Goal: Transaction & Acquisition: Subscribe to service/newsletter

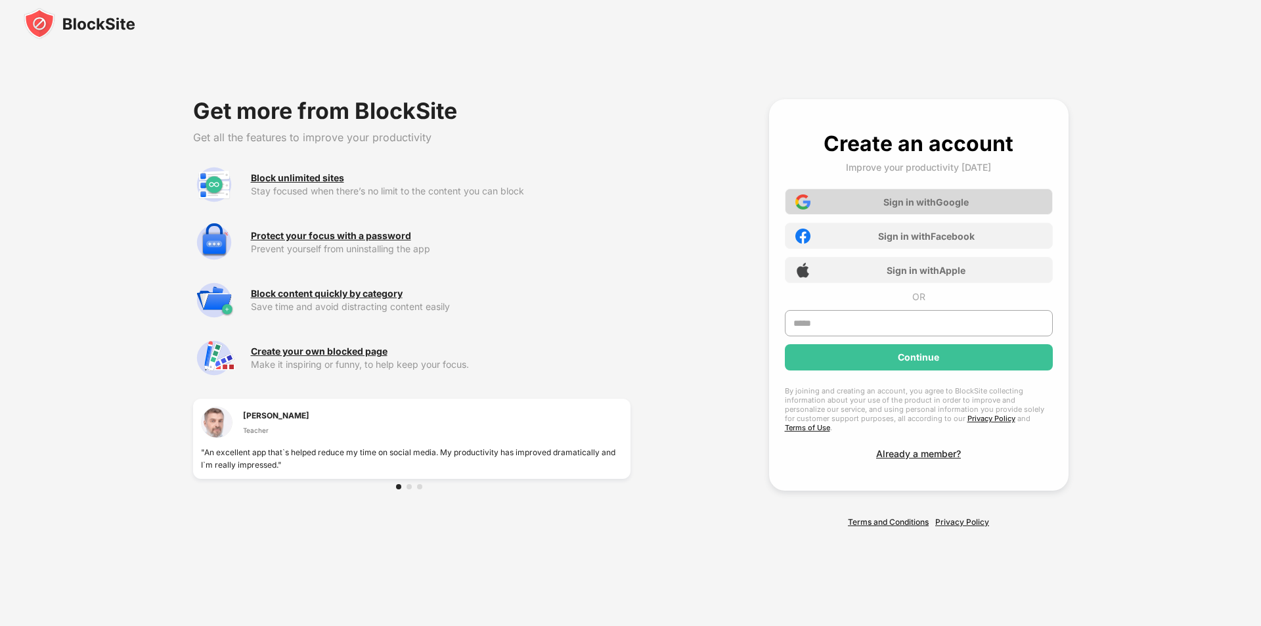
click at [936, 205] on div "Sign in with Google" at bounding box center [925, 201] width 85 height 11
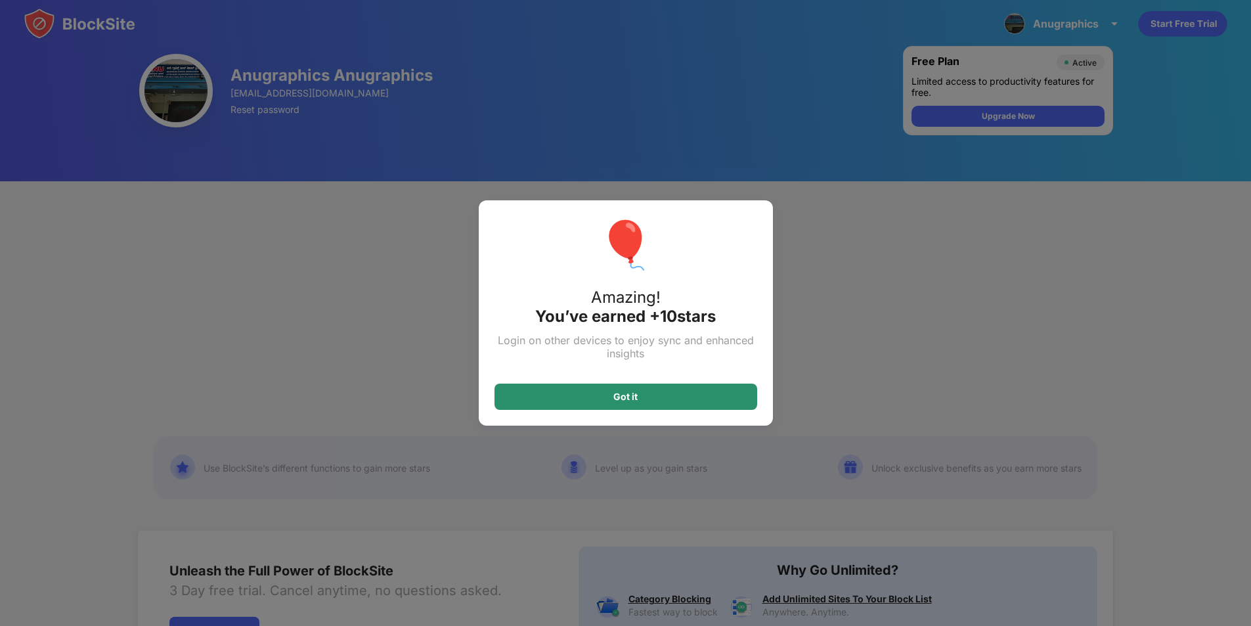
click at [660, 396] on div "Got it" at bounding box center [625, 396] width 263 height 26
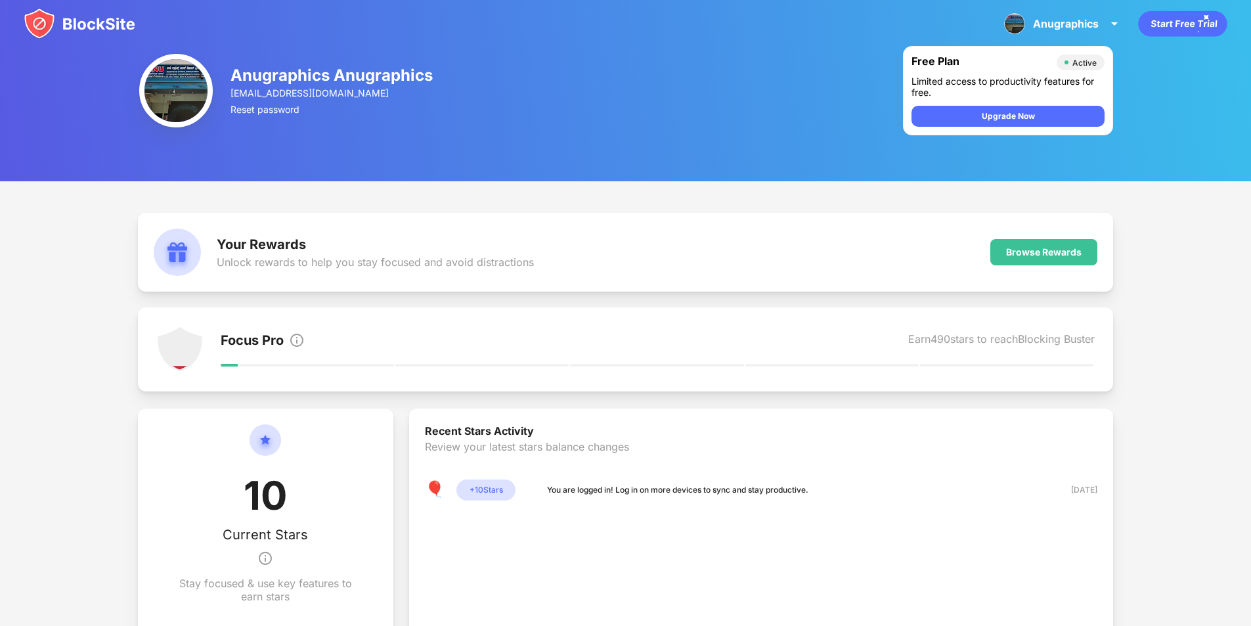
click at [1155, 30] on icon "animation" at bounding box center [1182, 24] width 89 height 26
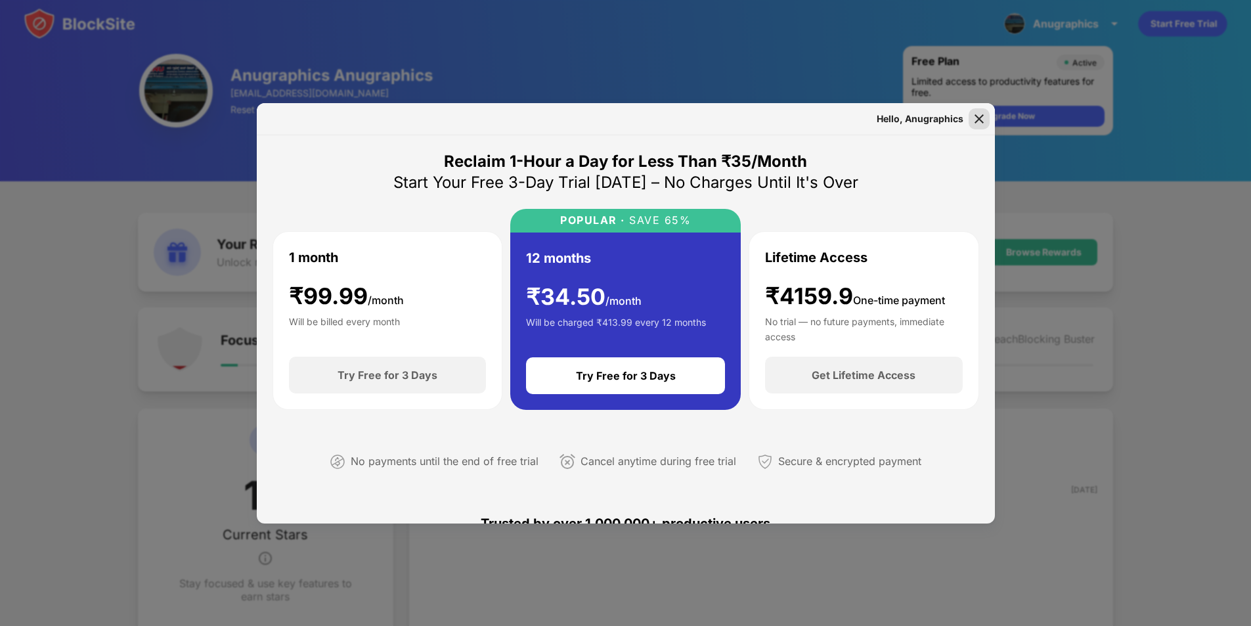
click at [982, 116] on img at bounding box center [978, 118] width 13 height 13
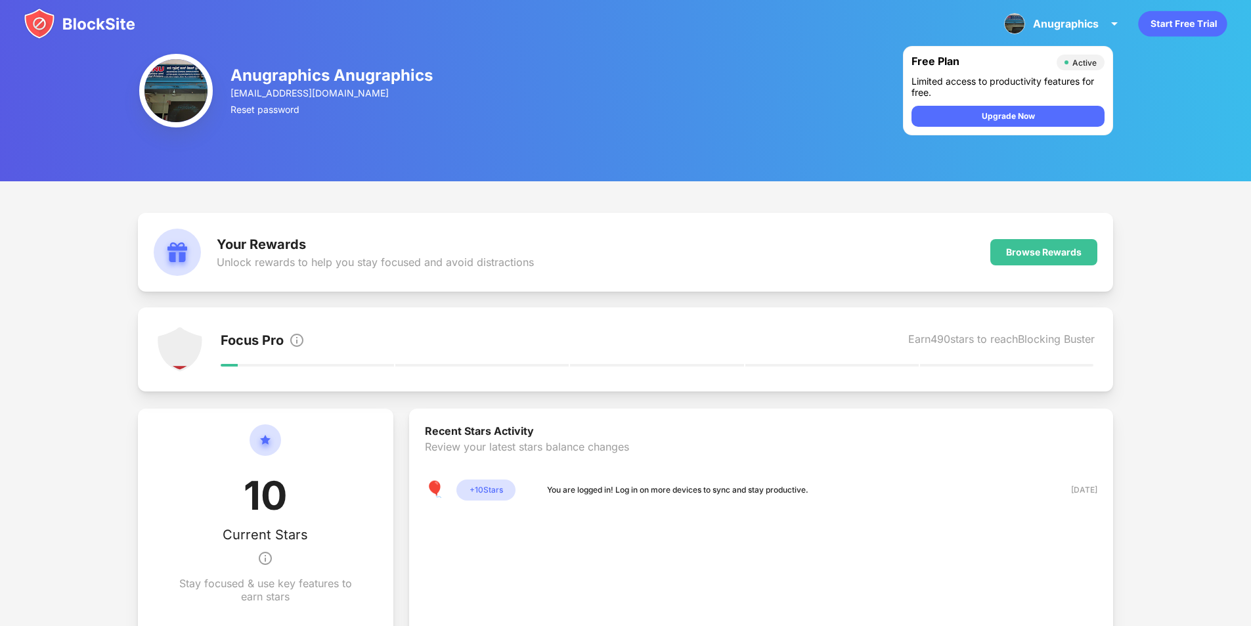
click at [341, 247] on div "Your Rewards" at bounding box center [375, 244] width 317 height 16
click at [1012, 267] on div "Your Rewards Unlock rewards to help you stay focused and avoid distractions Bro…" at bounding box center [626, 252] width 976 height 79
click at [1015, 261] on div "Browse Rewards" at bounding box center [1043, 252] width 107 height 26
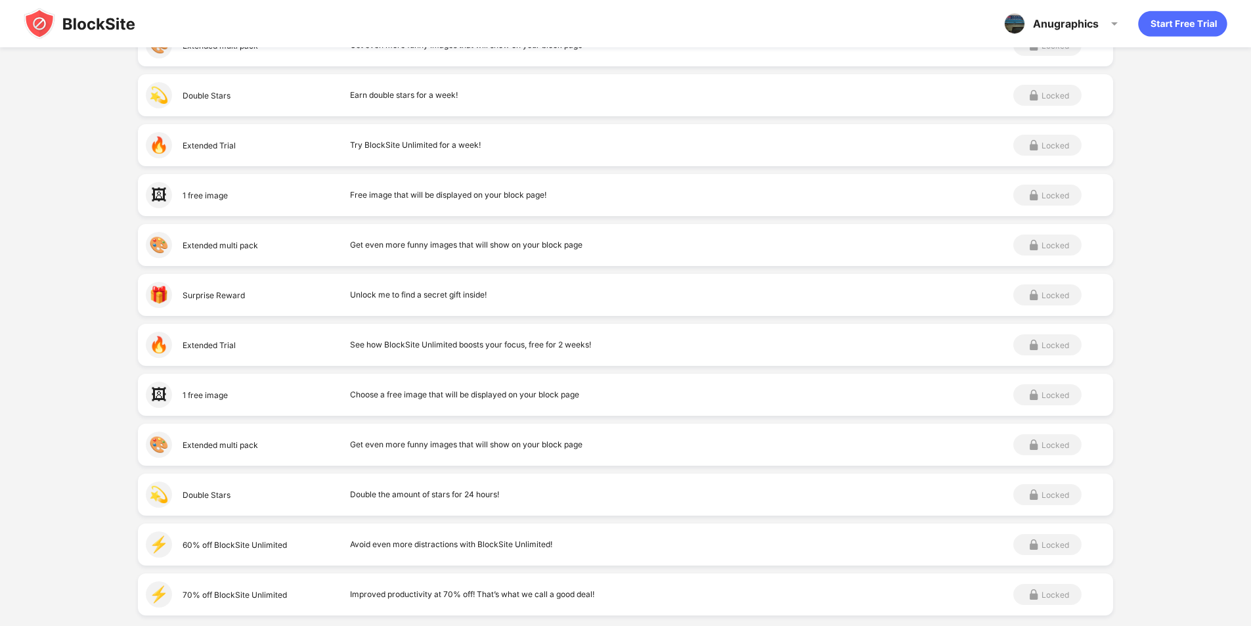
scroll to position [488, 0]
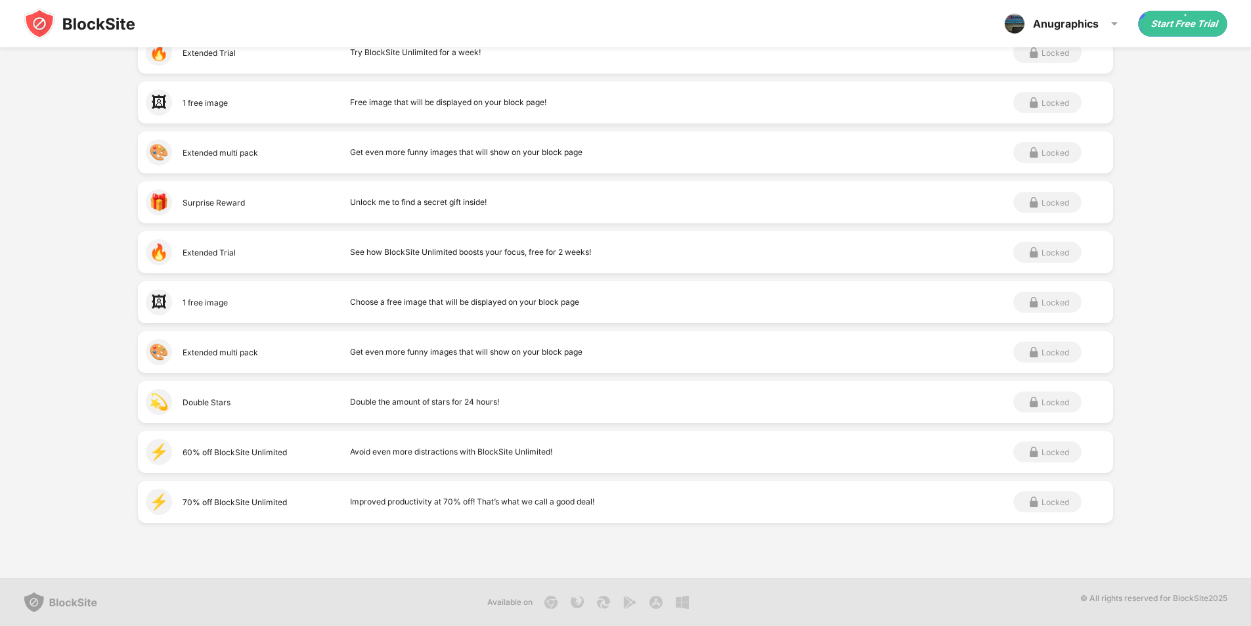
click at [517, 475] on div "⚡️ 50% off BlockSite Unlimited Become even more focused by going Unlimited! Loc…" at bounding box center [626, 181] width 976 height 699
drag, startPoint x: 1185, startPoint y: 30, endPoint x: 702, endPoint y: -57, distance: 491.0
click at [702, 0] on html "Anugraphics Anugraphics Anugraphics View Account Insights Premium Rewards Setti…" at bounding box center [625, 69] width 1251 height 1114
